Goal: Information Seeking & Learning: Learn about a topic

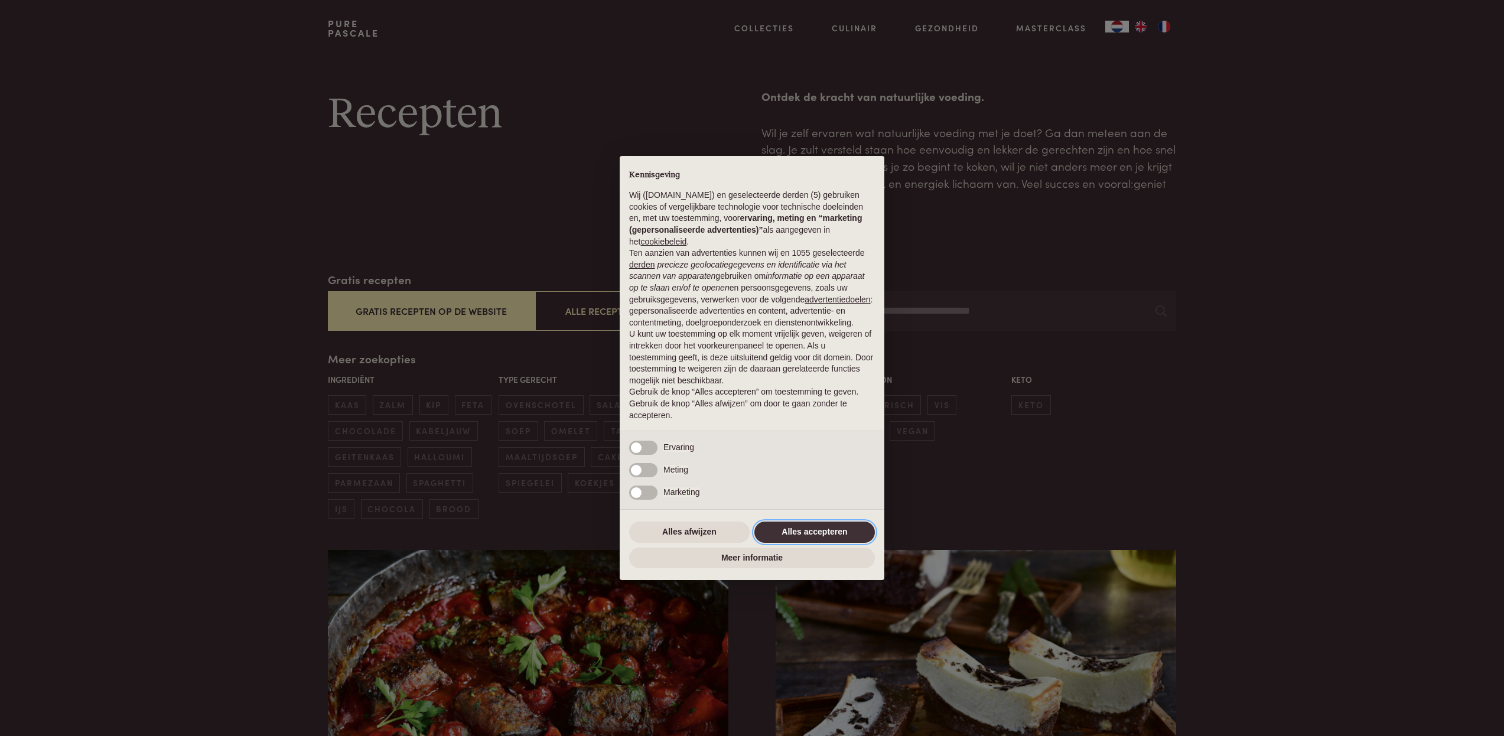
click at [833, 535] on button "Alles accepteren" at bounding box center [815, 532] width 121 height 21
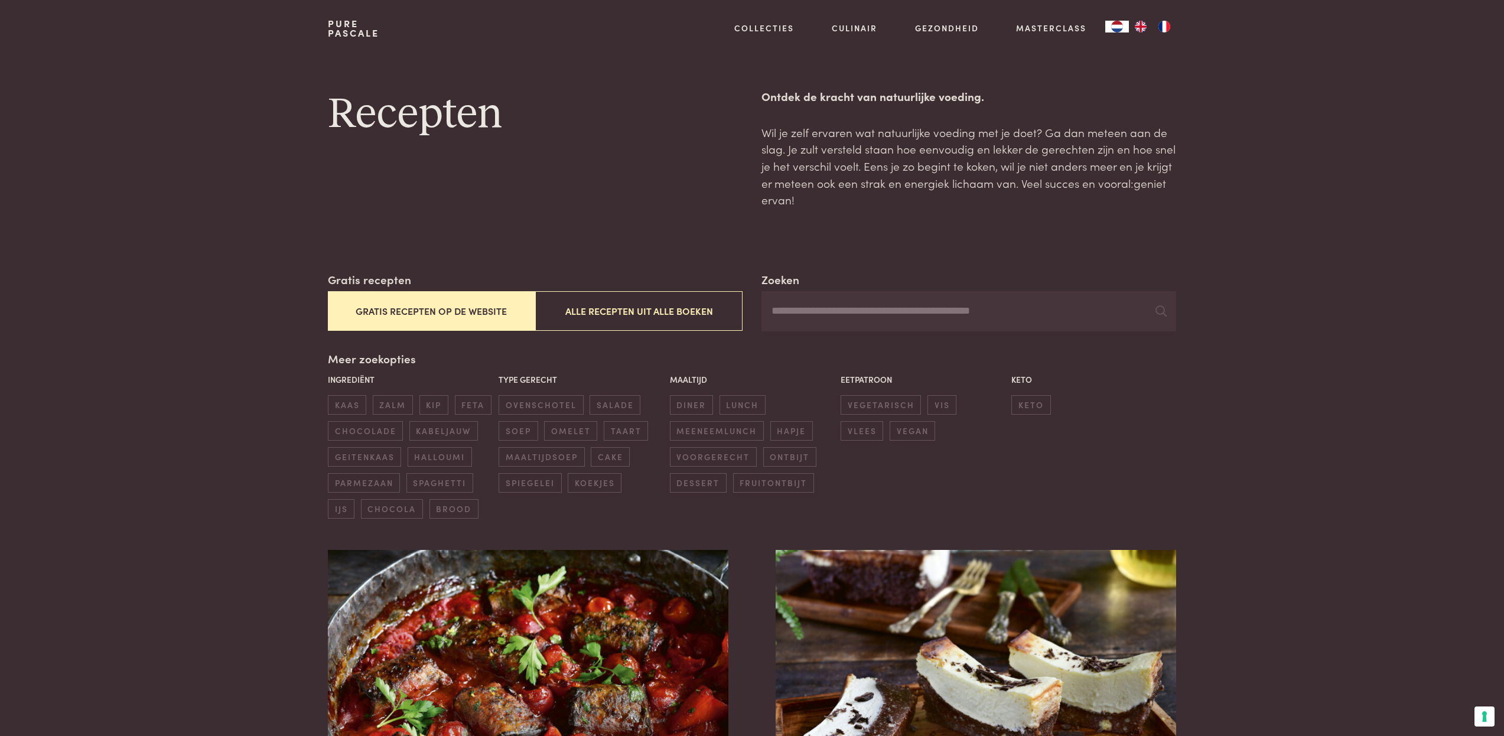
click at [884, 311] on input "Zoeken" at bounding box center [969, 311] width 415 height 40
type input "******"
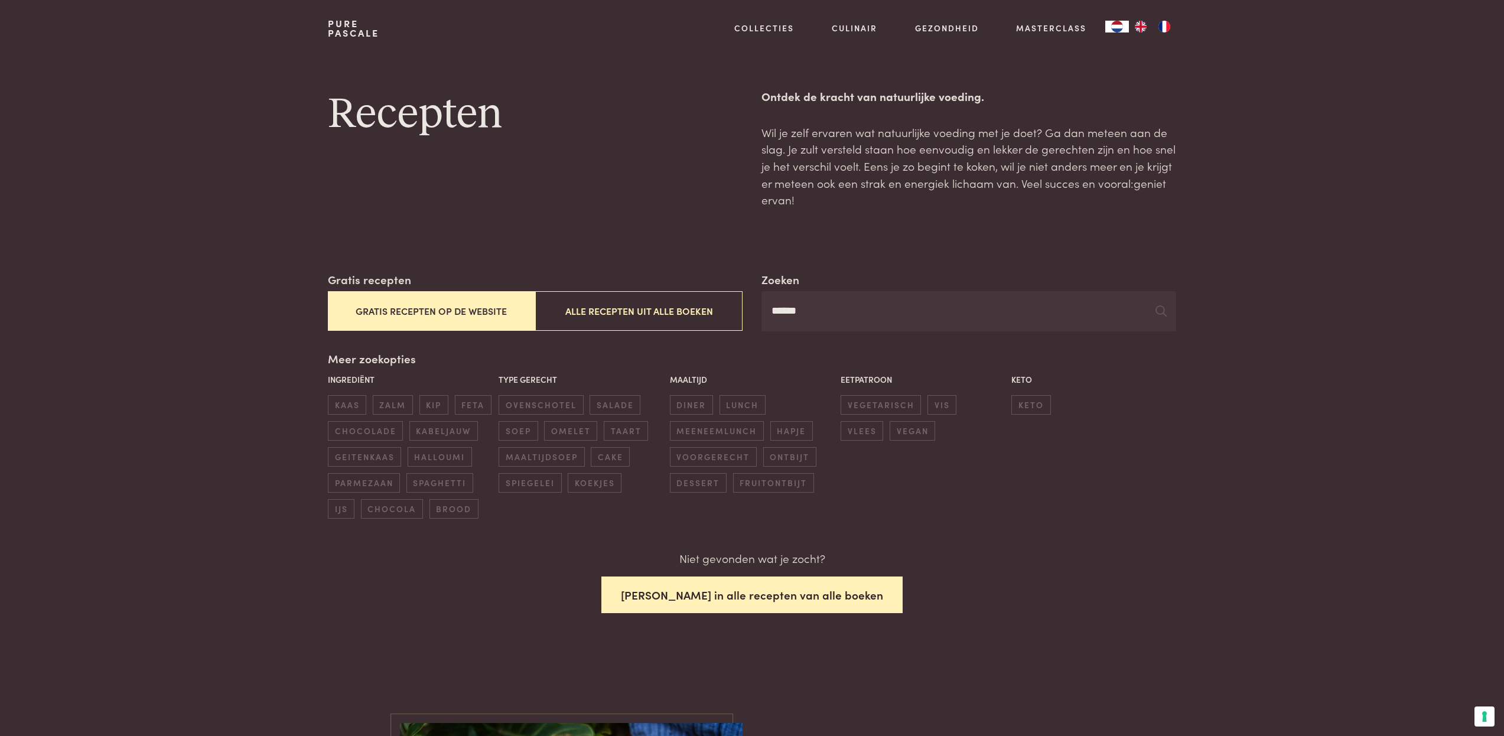
click at [778, 602] on button "Zoek in alle recepten van alle boeken" at bounding box center [752, 595] width 301 height 37
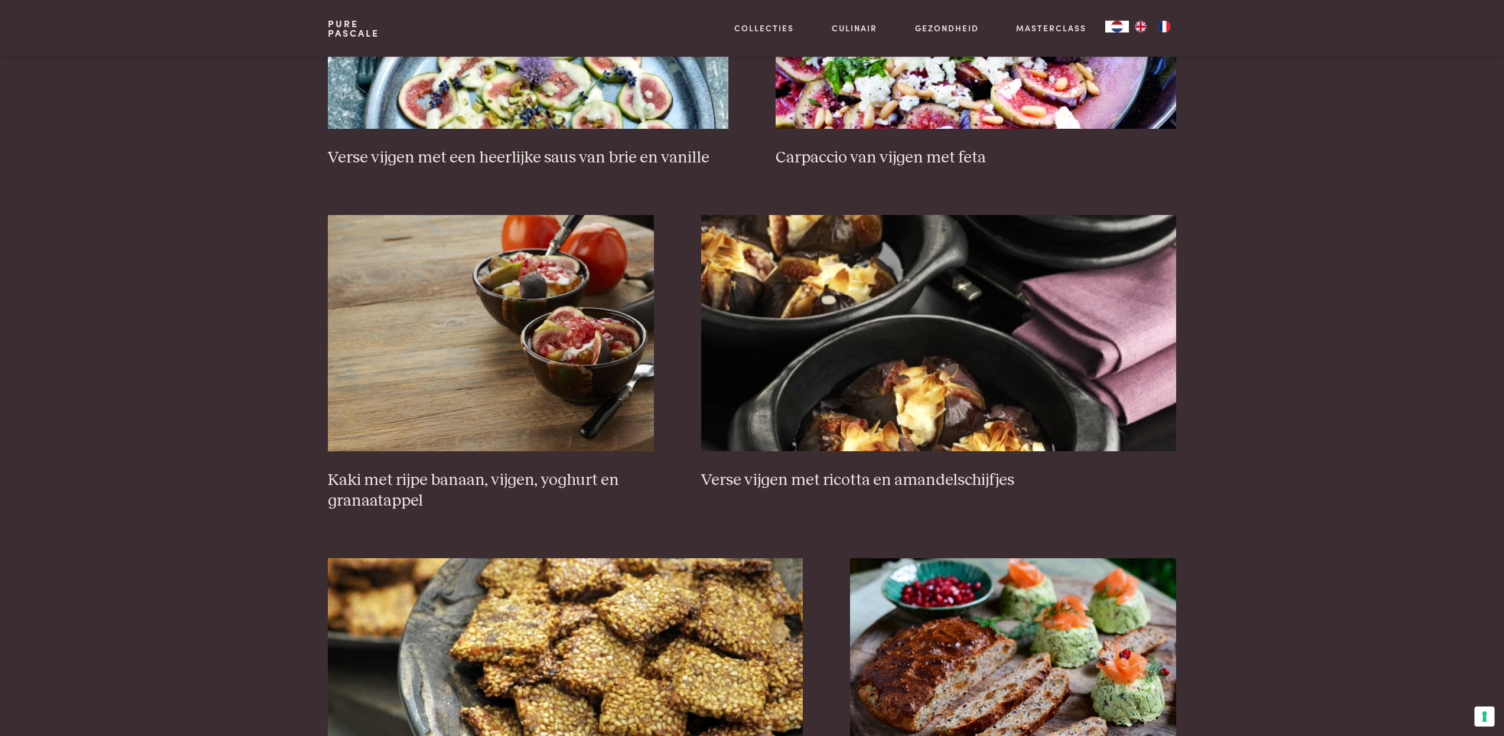
scroll to position [514, 0]
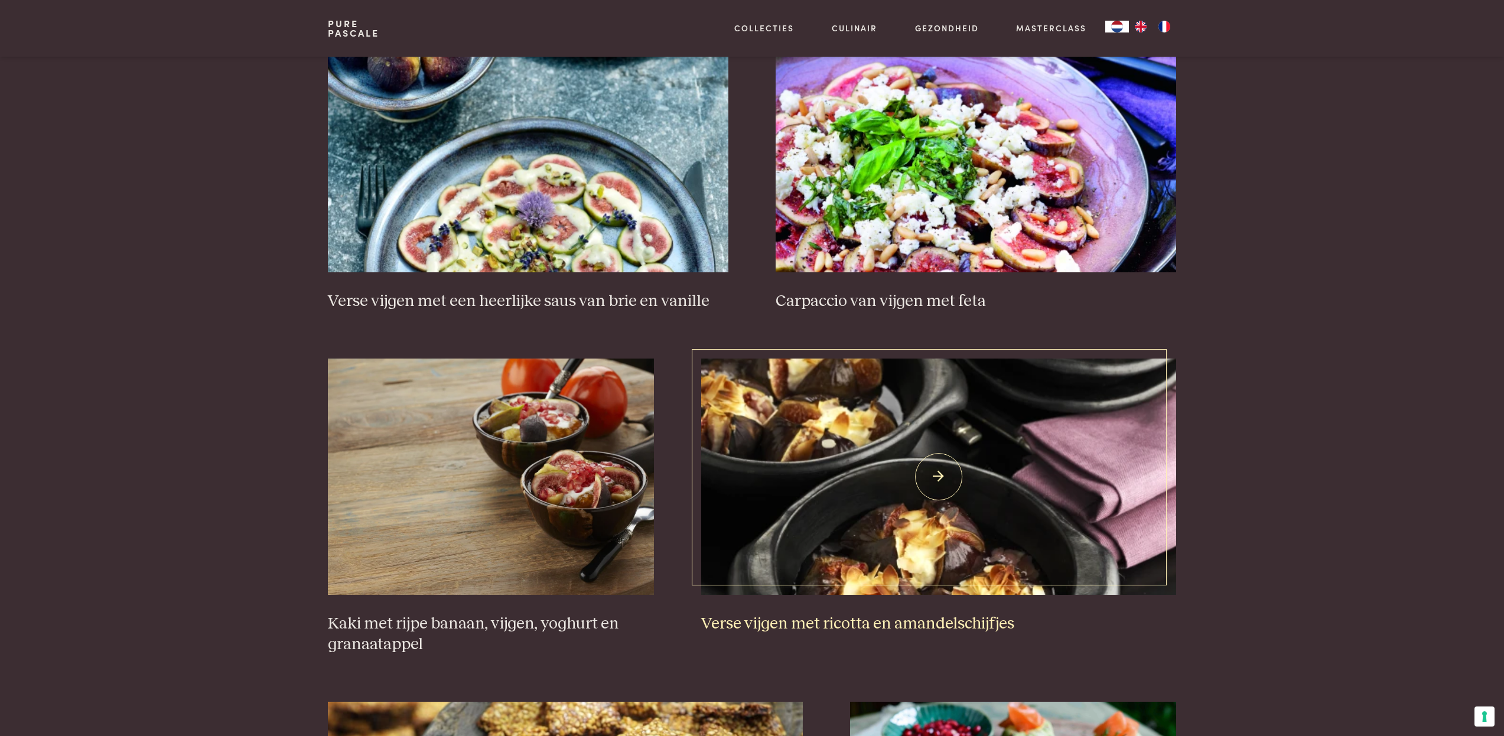
click at [966, 547] on img at bounding box center [939, 477] width 476 height 236
click at [464, 480] on img at bounding box center [491, 477] width 326 height 236
